Goal: Task Accomplishment & Management: Manage account settings

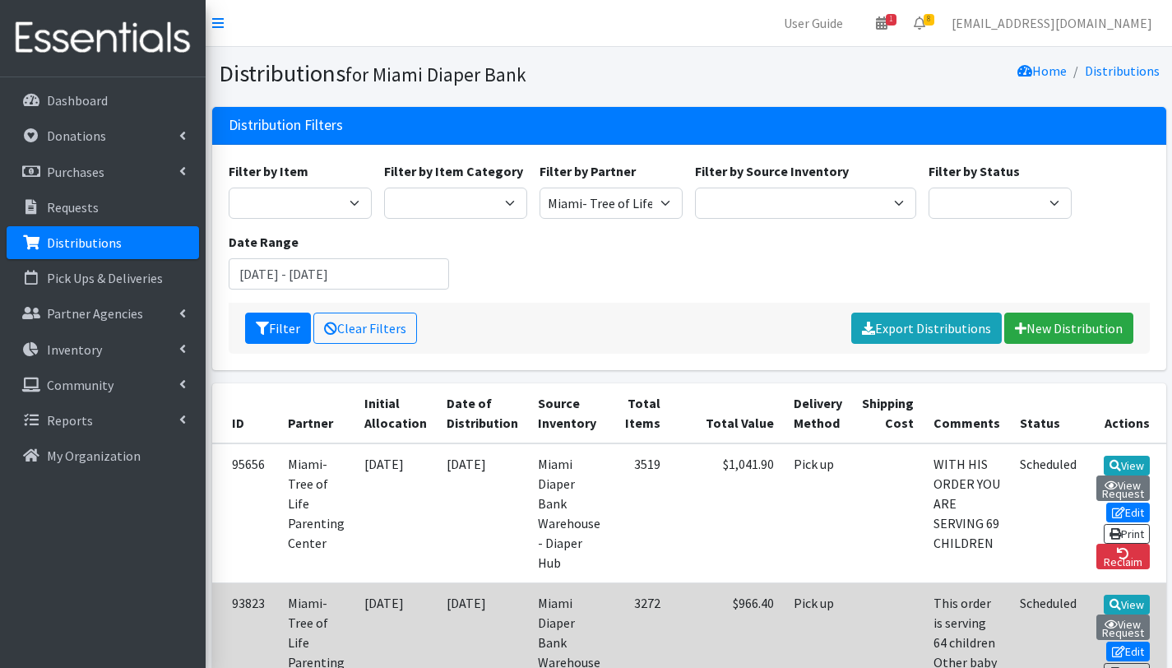
scroll to position [277, 0]
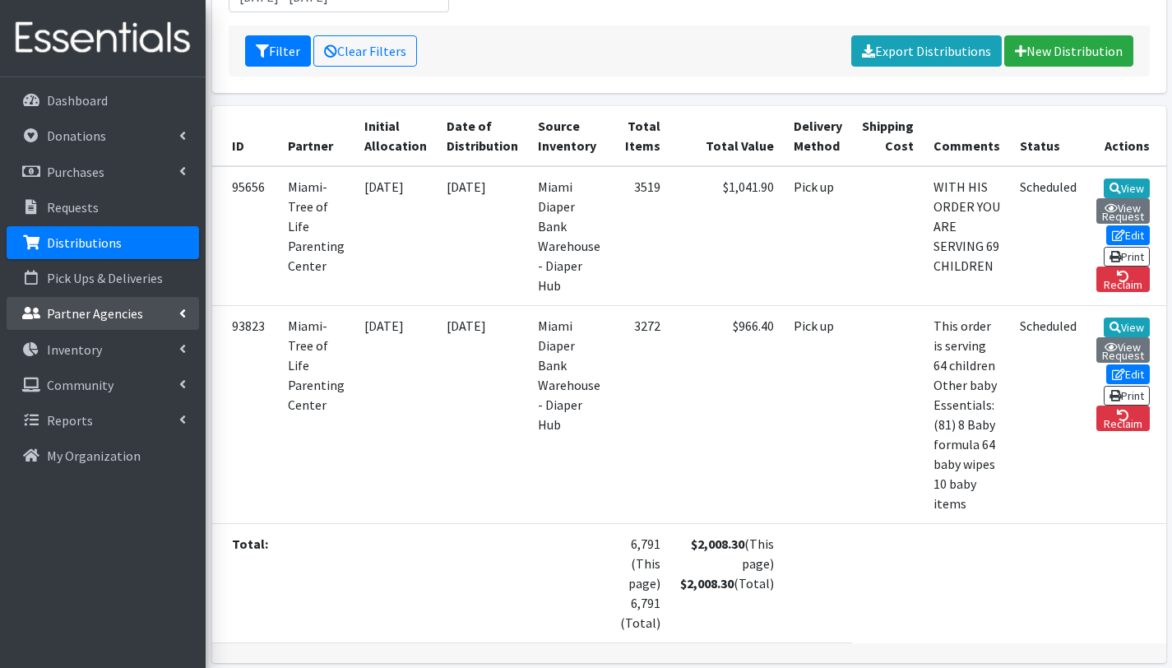
click at [107, 322] on link "Partner Agencies" at bounding box center [103, 313] width 192 height 33
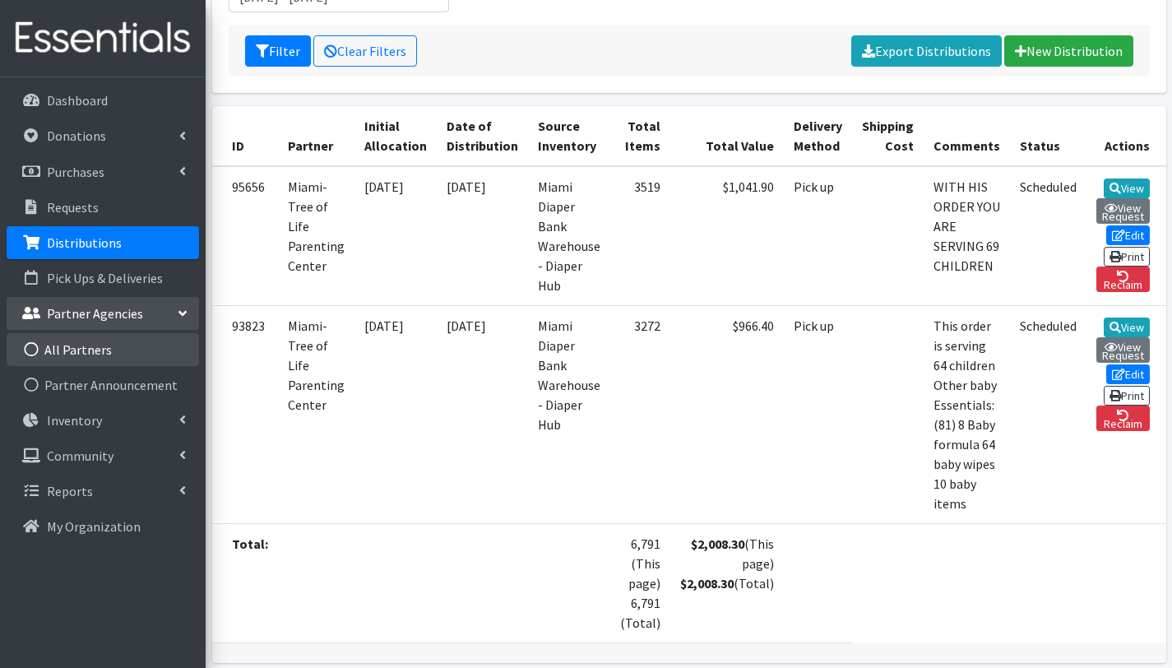
click at [105, 343] on link "All Partners" at bounding box center [103, 349] width 192 height 33
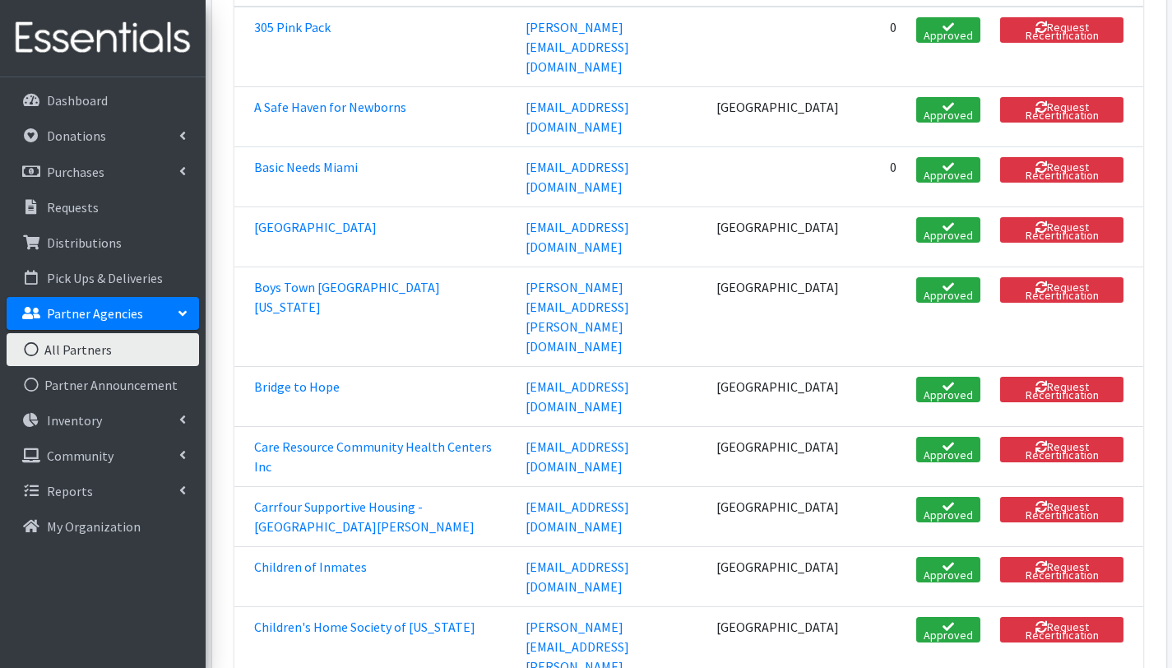
scroll to position [353, 0]
